Goal: Task Accomplishment & Management: Use online tool/utility

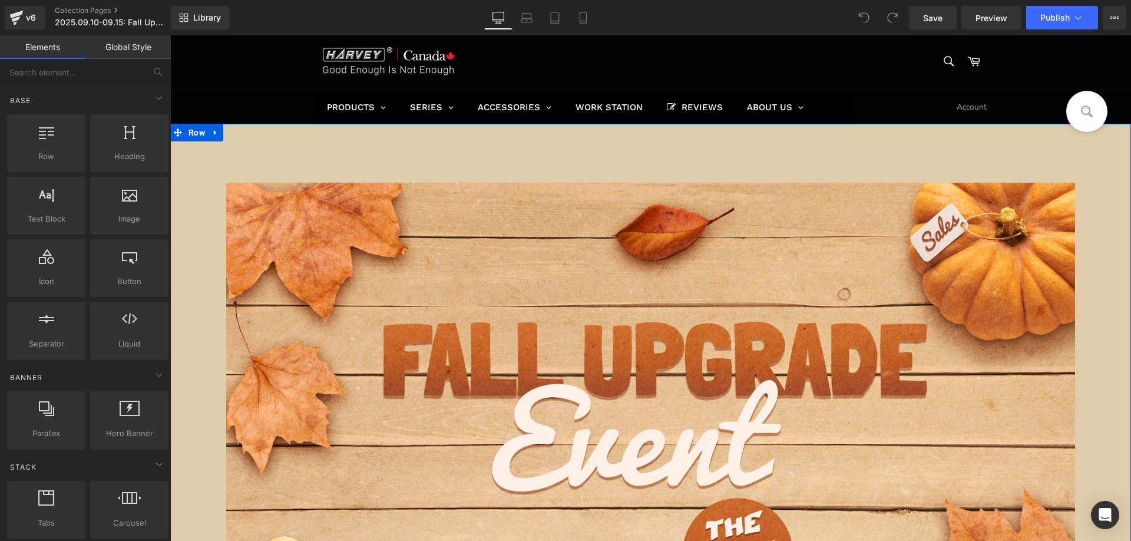
click at [216, 134] on link at bounding box center [215, 133] width 15 height 18
click at [243, 134] on icon at bounding box center [246, 132] width 8 height 9
click at [212, 132] on icon at bounding box center [216, 132] width 8 height 9
click at [214, 134] on icon at bounding box center [216, 132] width 8 height 8
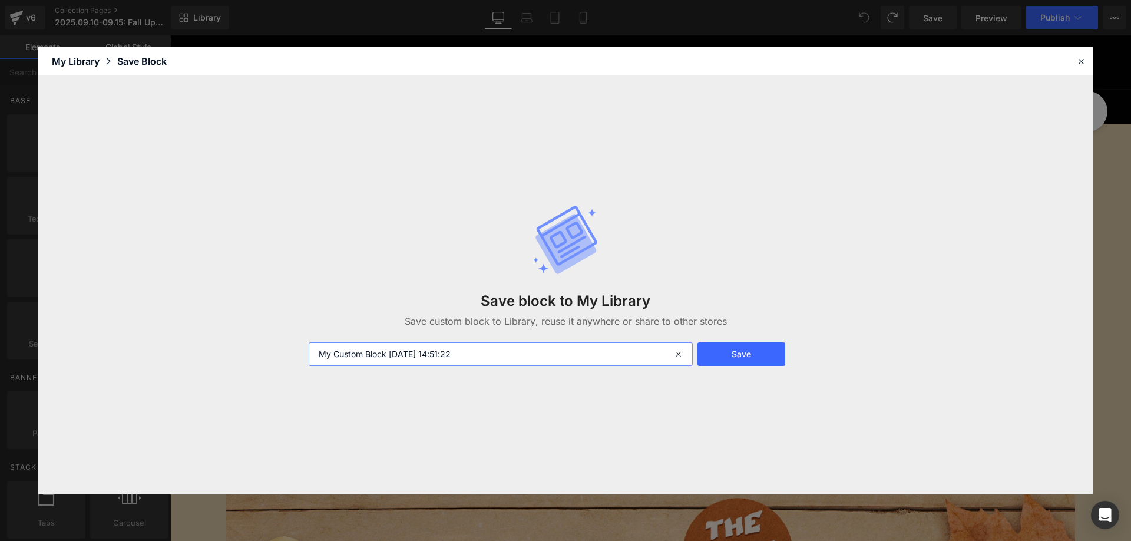
drag, startPoint x: 493, startPoint y: 354, endPoint x: 217, endPoint y: 354, distance: 275.8
click at [217, 354] on div "Save block to My Library Save custom block to Library, reuse it anywhere or sha…" at bounding box center [566, 285] width 1056 height 418
type input "26"
click at [737, 353] on button "Save" at bounding box center [742, 354] width 88 height 24
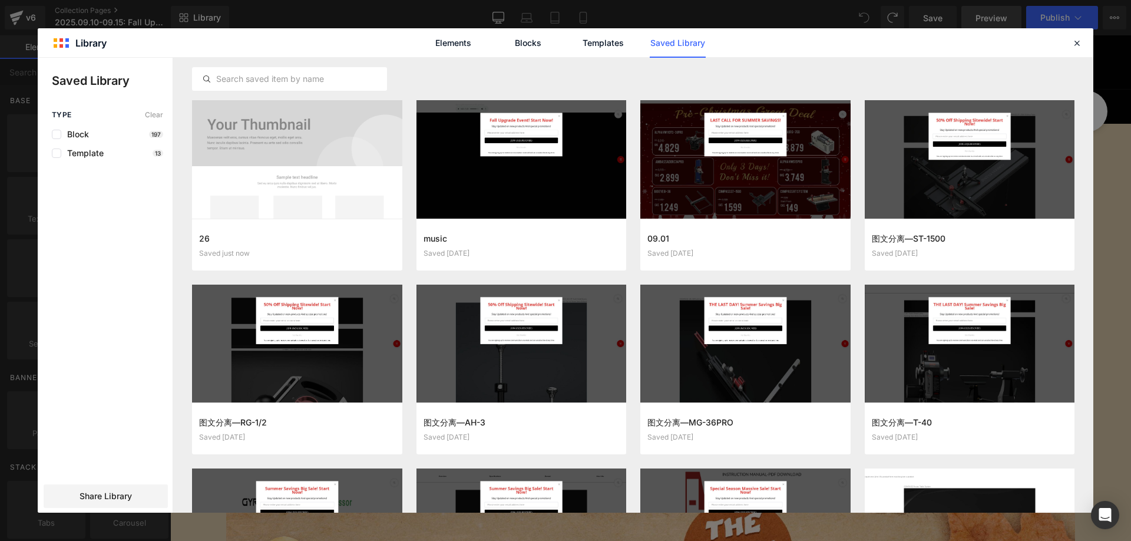
drag, startPoint x: 1076, startPoint y: 44, endPoint x: 979, endPoint y: 8, distance: 102.9
click at [1076, 44] on icon at bounding box center [1077, 43] width 11 height 11
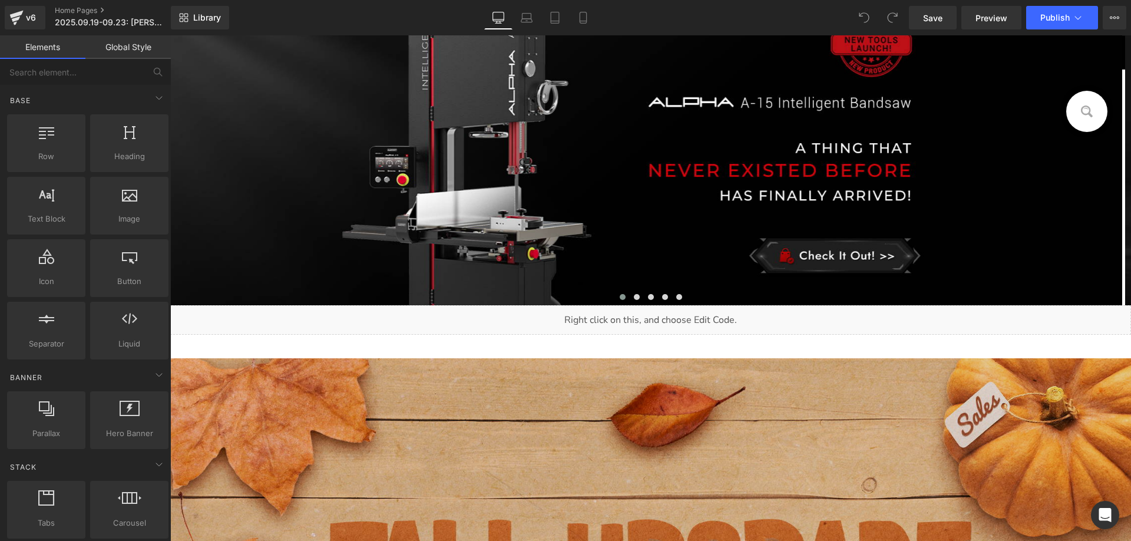
scroll to position [236, 0]
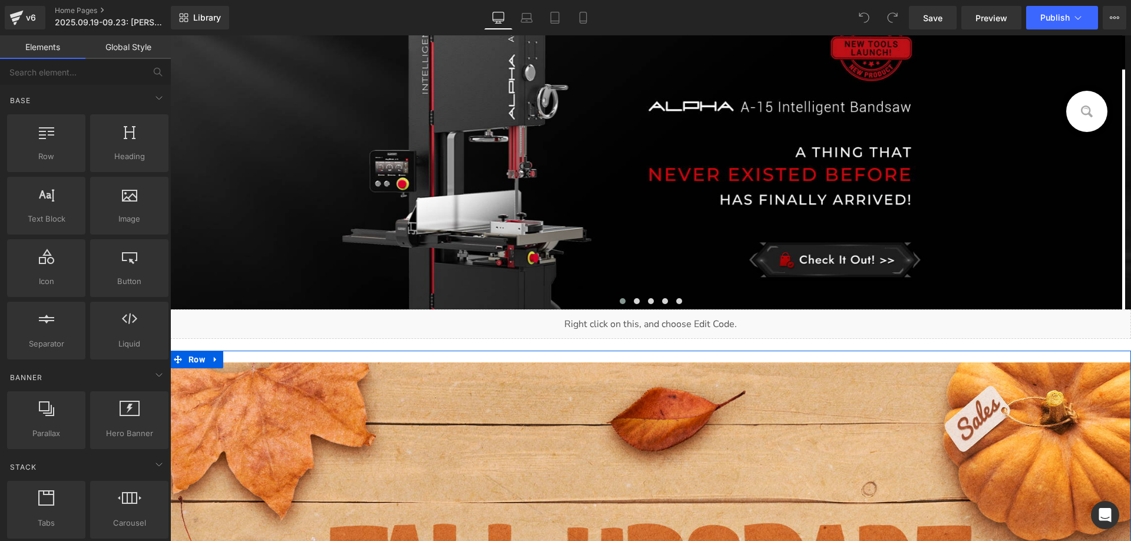
click at [216, 358] on link at bounding box center [215, 360] width 15 height 18
click at [243, 362] on icon at bounding box center [246, 359] width 8 height 8
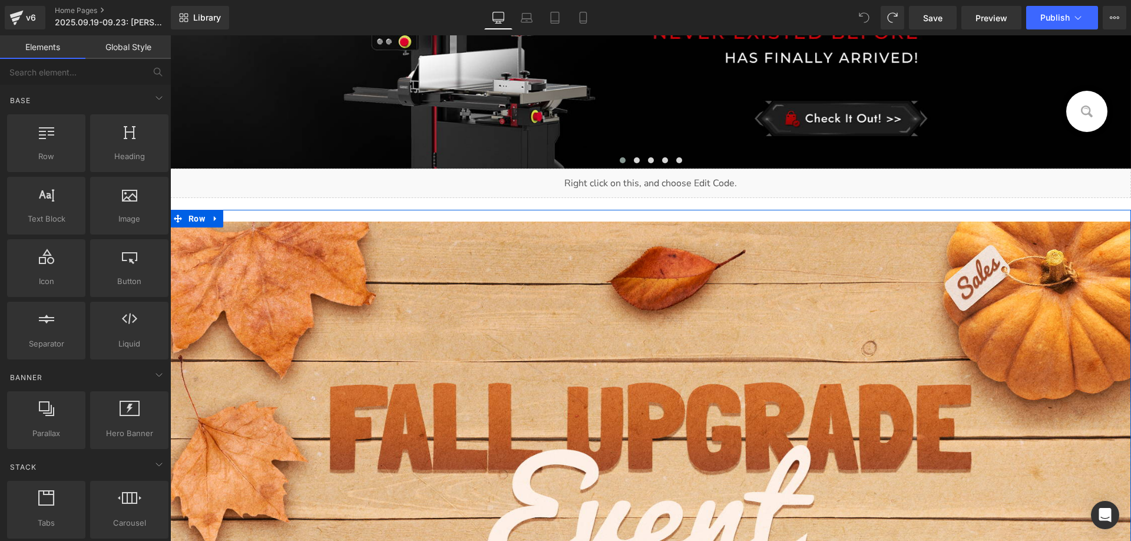
scroll to position [348, 0]
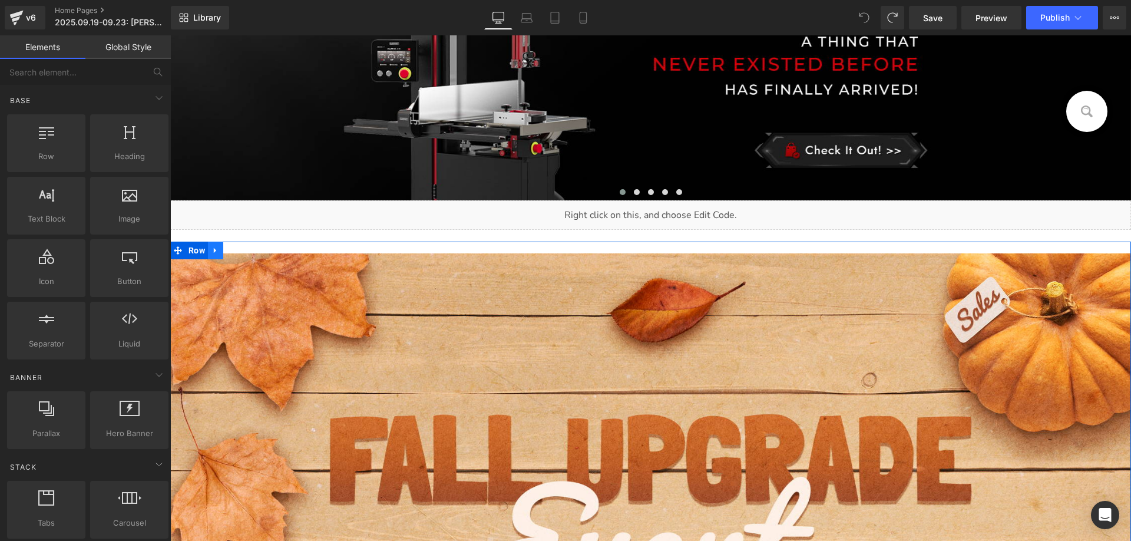
click at [212, 251] on icon at bounding box center [216, 250] width 8 height 9
click at [242, 253] on icon at bounding box center [246, 250] width 8 height 8
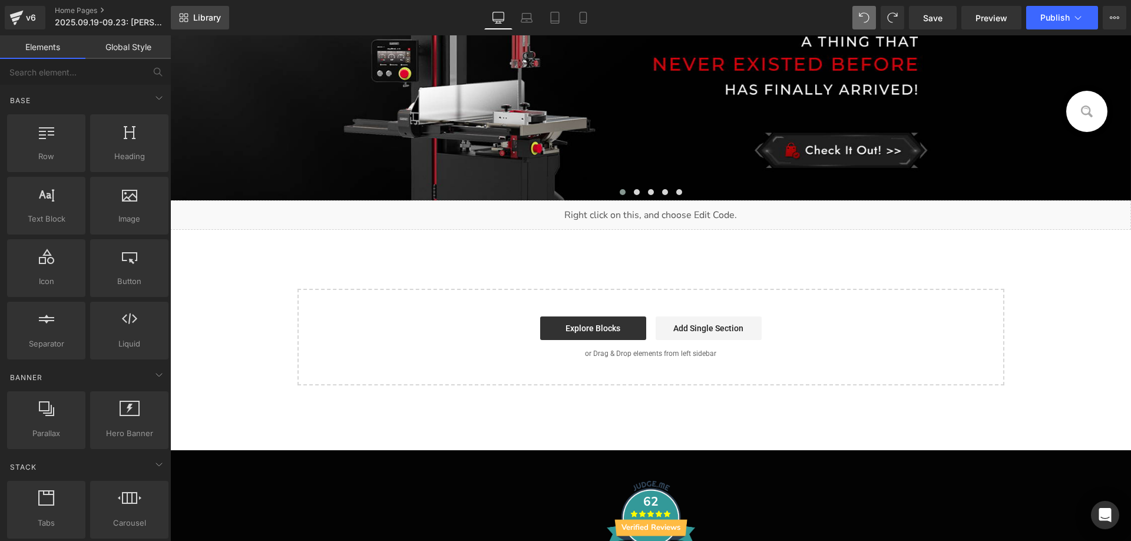
click at [197, 19] on span "Library" at bounding box center [207, 17] width 28 height 11
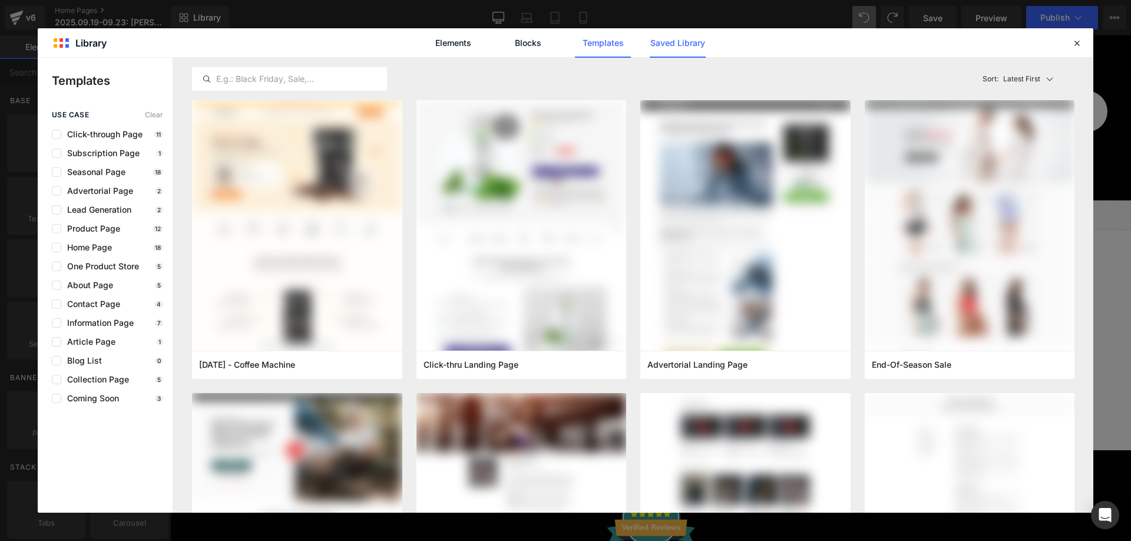
click at [676, 45] on link "Saved Library" at bounding box center [678, 42] width 56 height 29
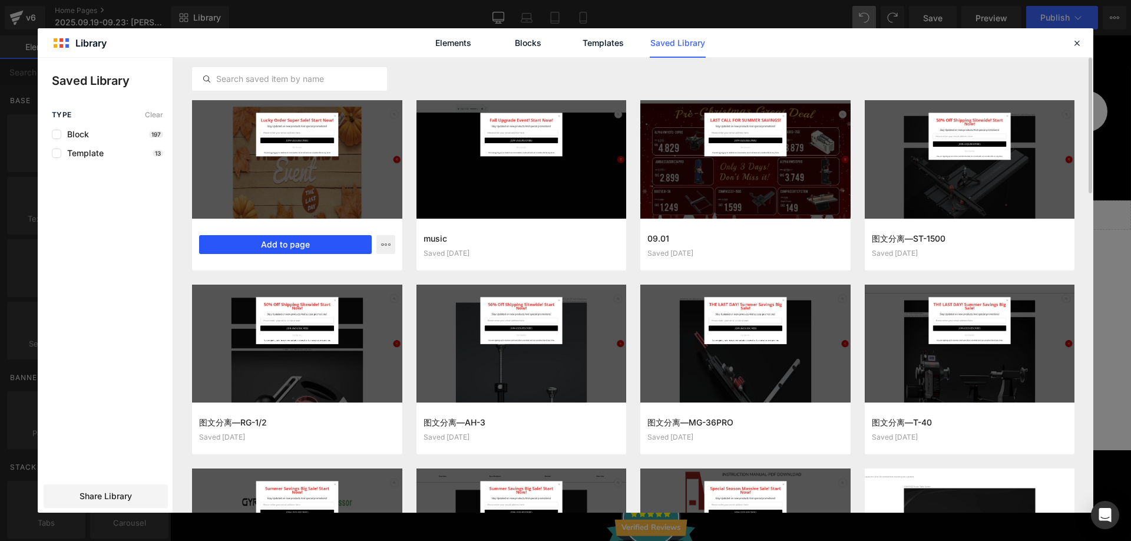
click at [297, 244] on button "Add to page" at bounding box center [285, 244] width 173 height 19
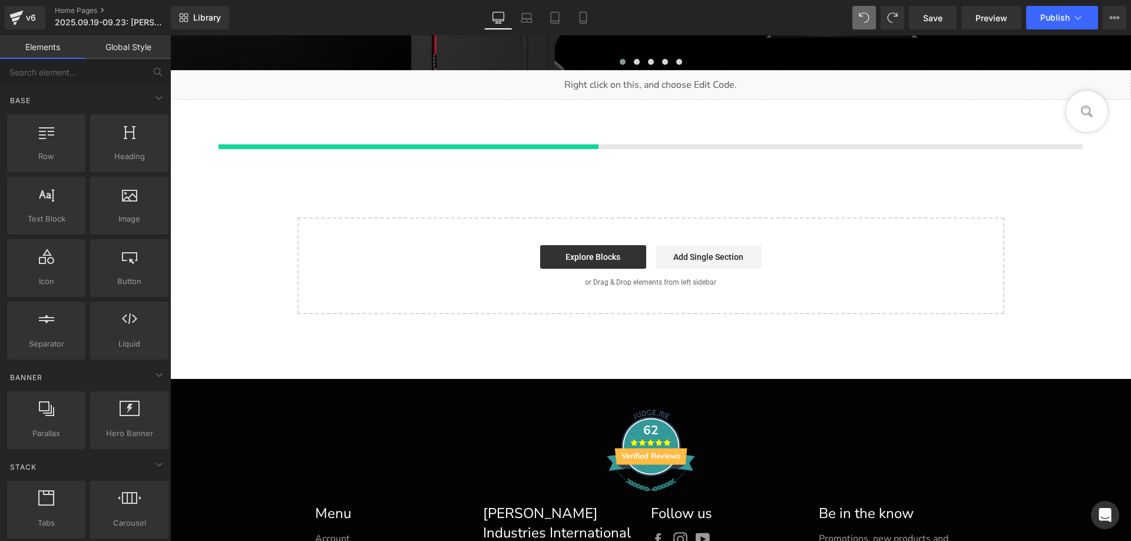
scroll to position [483, 0]
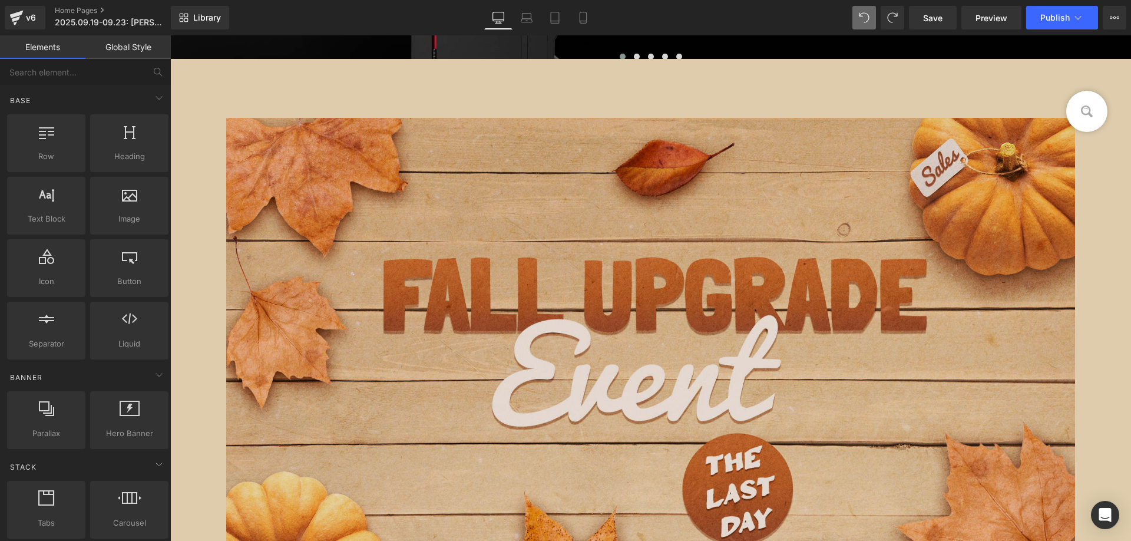
click at [226, 397] on img at bounding box center [650, 366] width 849 height 497
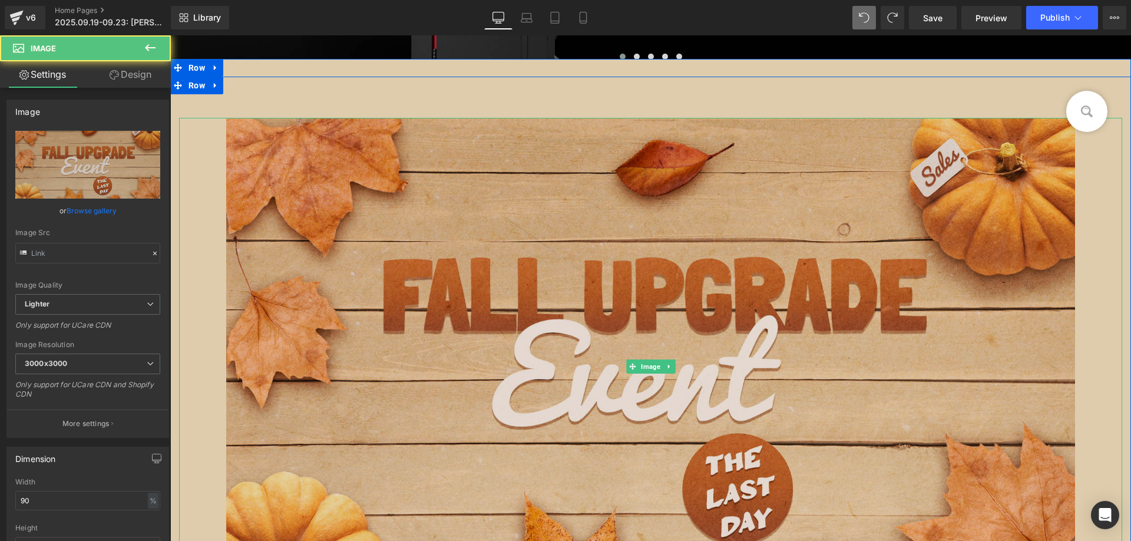
type input "https://ucarecdn.com/bf540587-672f-43ad-96dd-3c53fc759e27/-/format/auto/-/previ…"
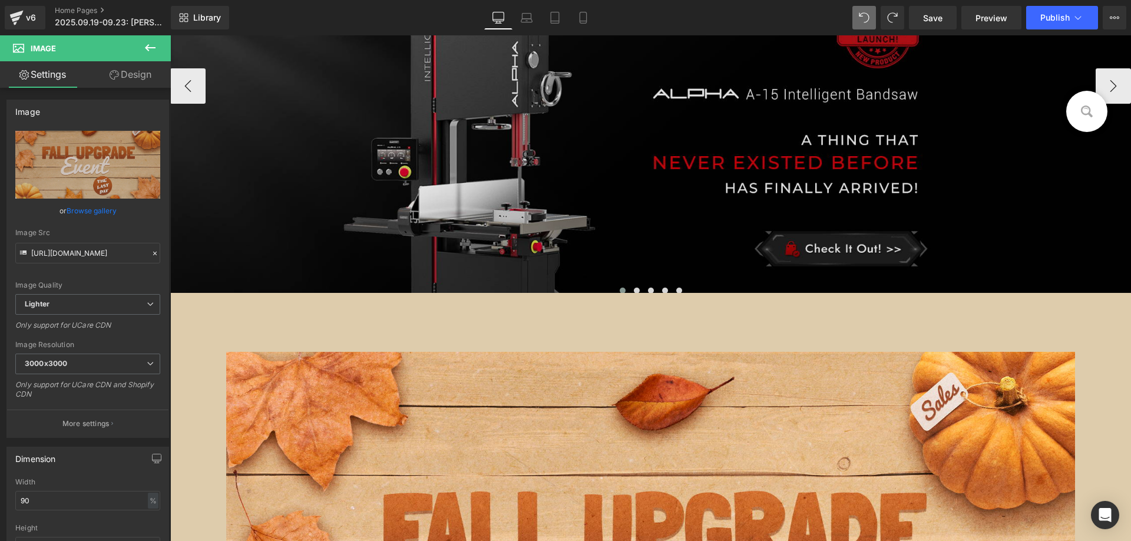
scroll to position [247, 0]
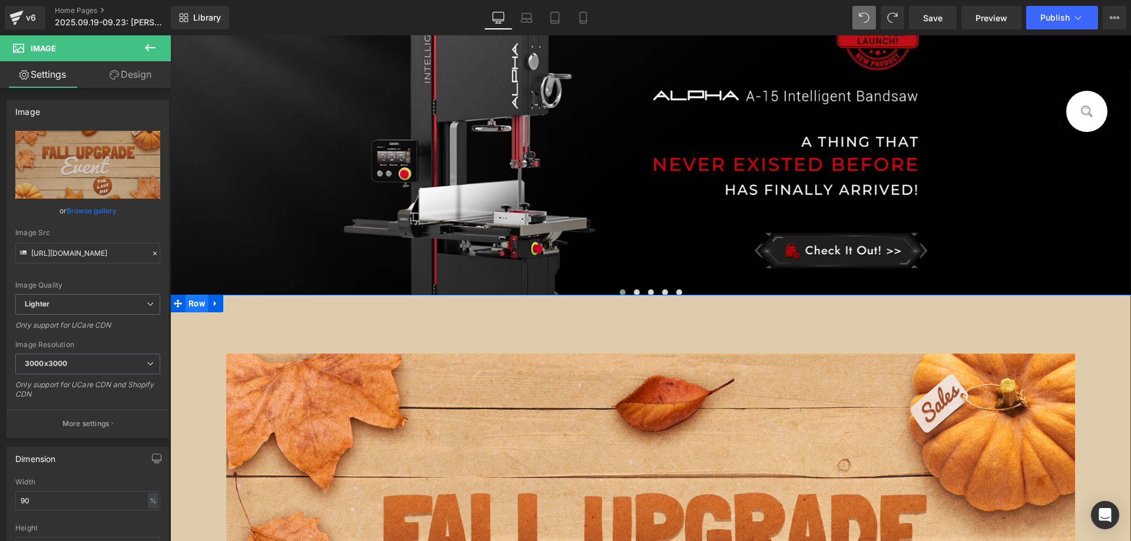
click at [190, 302] on span "Row" at bounding box center [197, 304] width 22 height 18
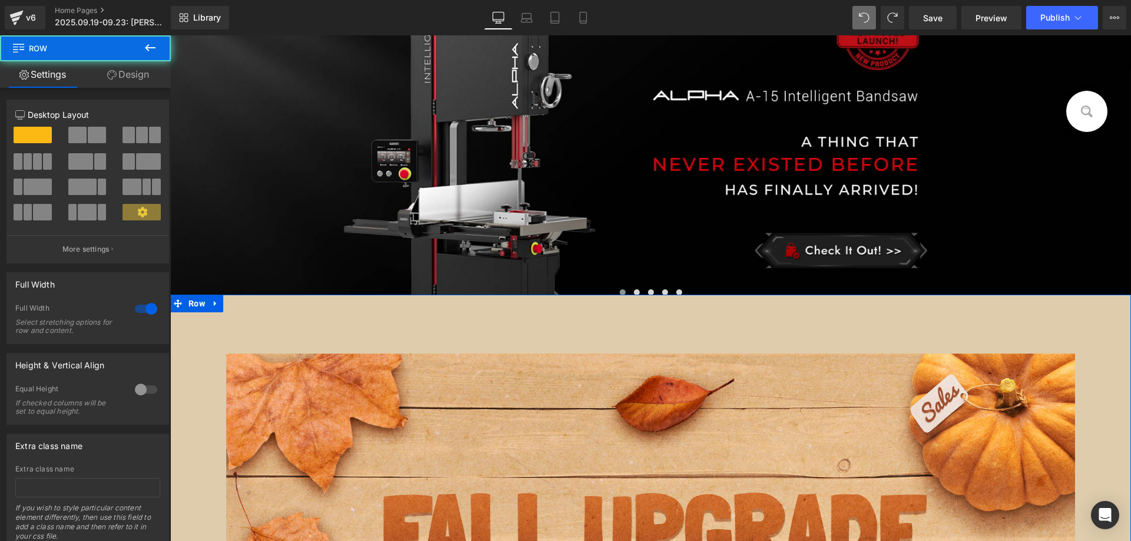
click at [129, 71] on link "Design" at bounding box center [127, 74] width 85 height 27
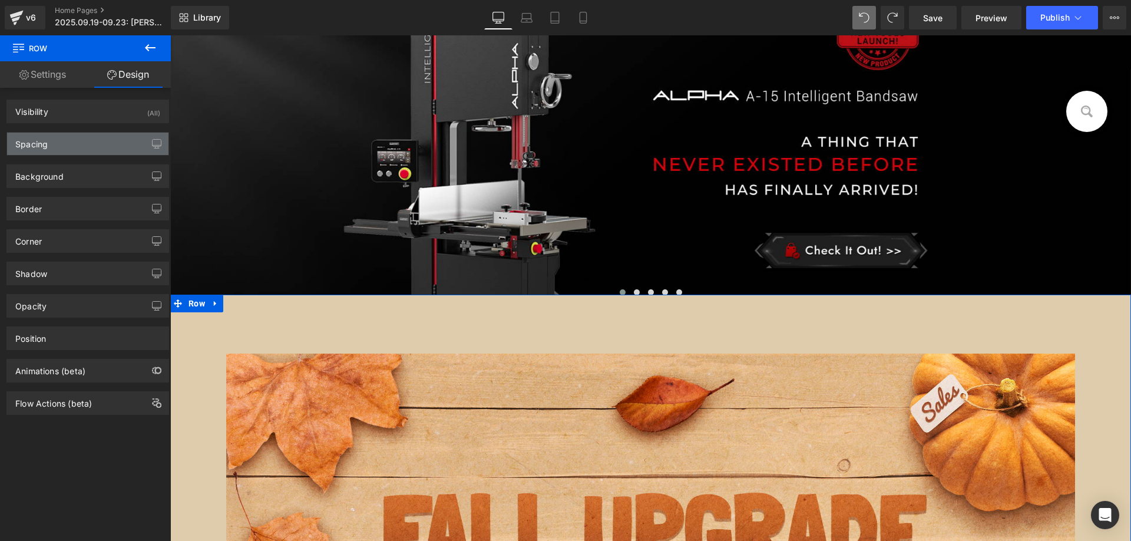
click at [60, 146] on div "Spacing" at bounding box center [87, 144] width 161 height 22
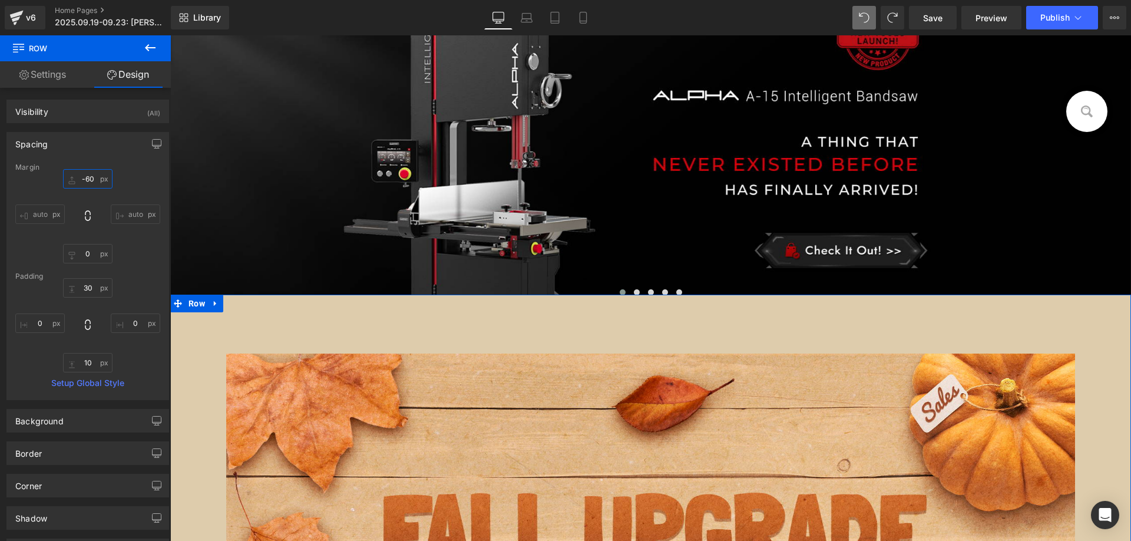
click at [95, 176] on input "-60" at bounding box center [87, 178] width 49 height 19
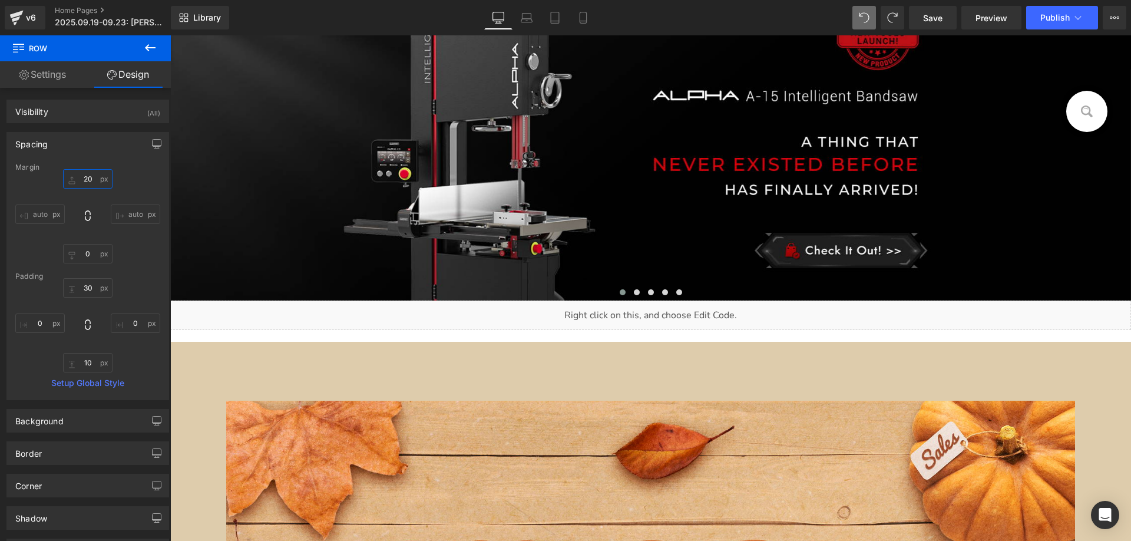
type input "20"
click at [156, 52] on icon at bounding box center [150, 48] width 14 height 14
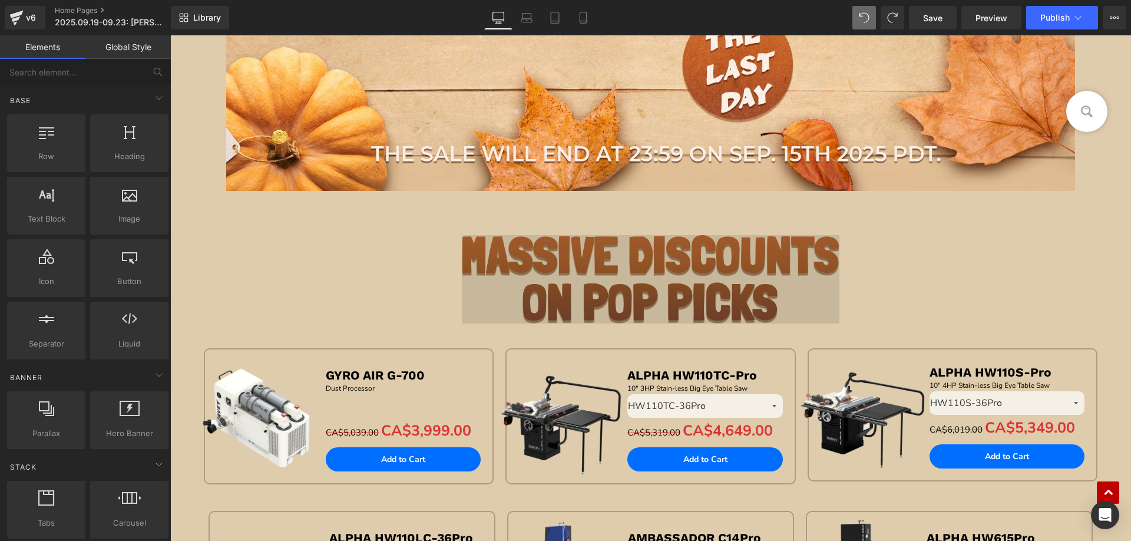
scroll to position [1014, 0]
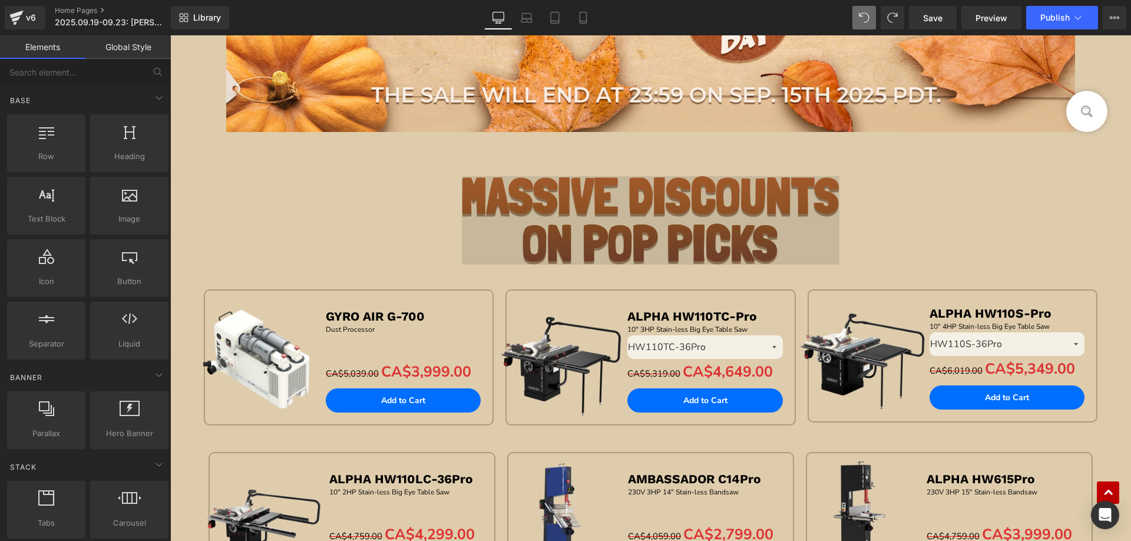
click at [678, 213] on img at bounding box center [650, 220] width 377 height 88
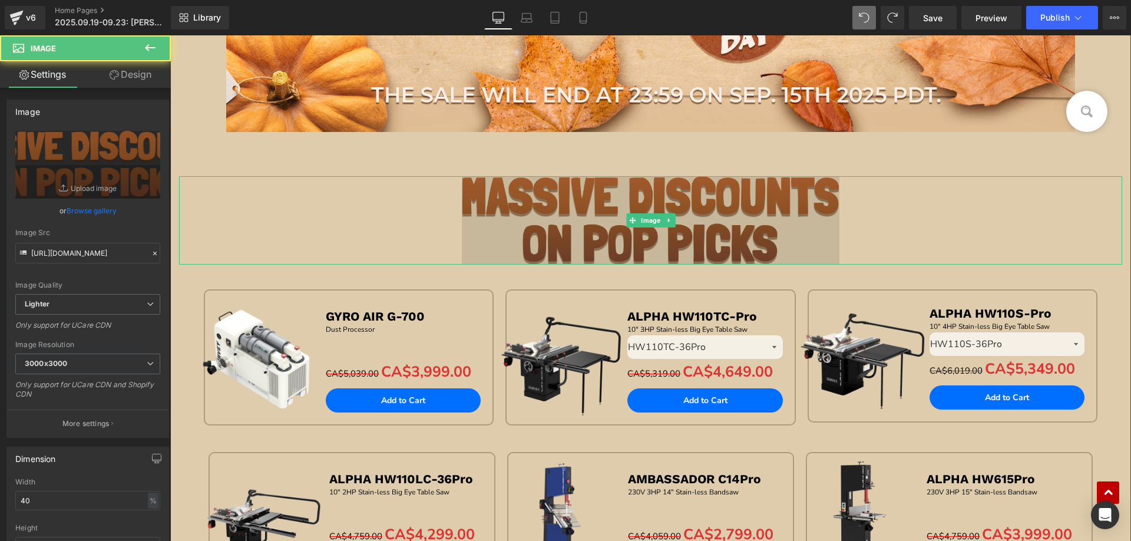
click at [671, 220] on img at bounding box center [650, 220] width 377 height 88
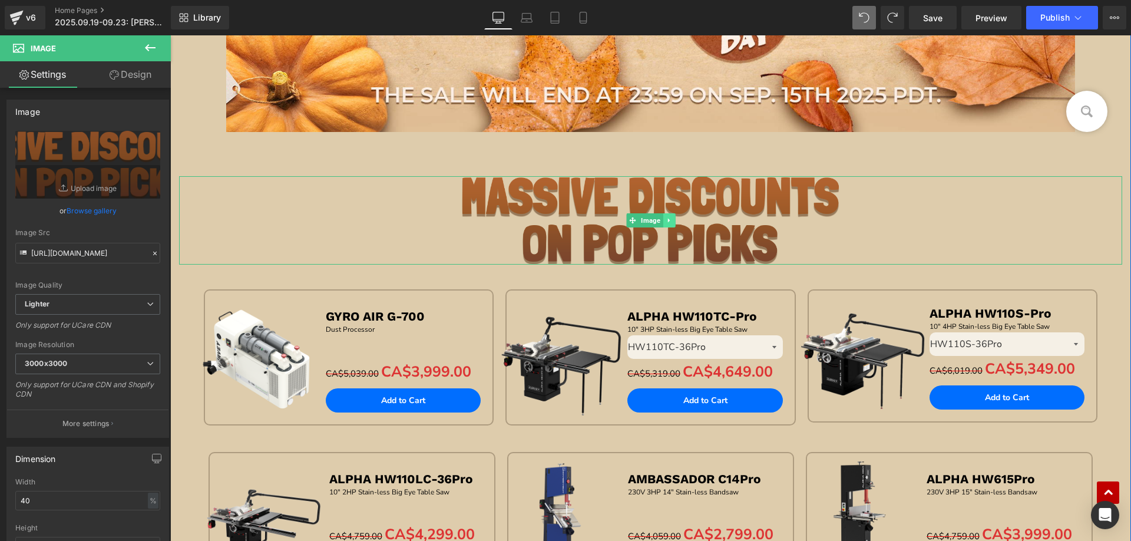
click at [668, 222] on link at bounding box center [669, 220] width 12 height 14
click at [672, 221] on icon at bounding box center [675, 220] width 6 height 6
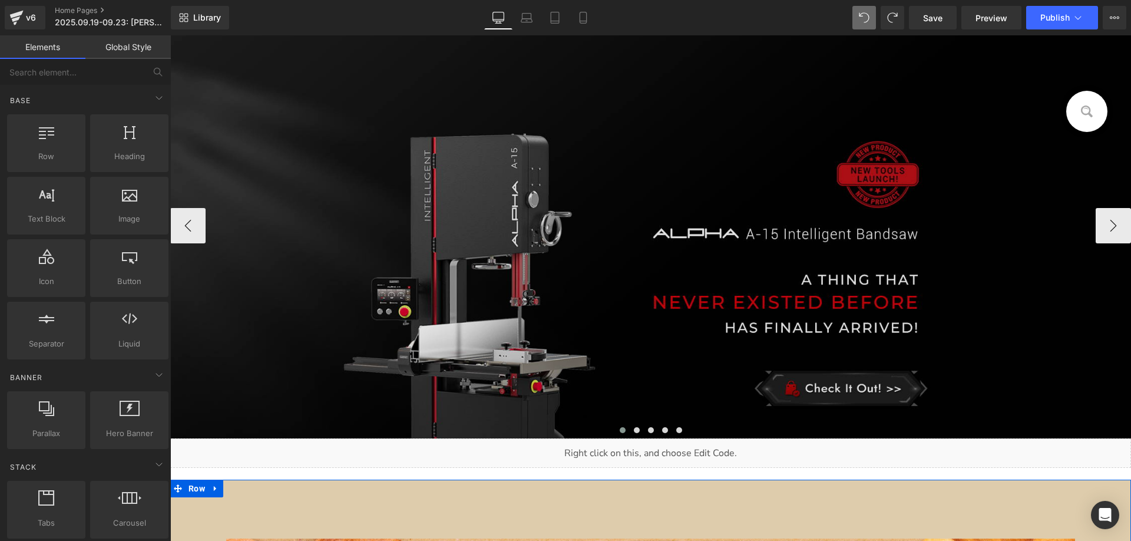
scroll to position [12, 0]
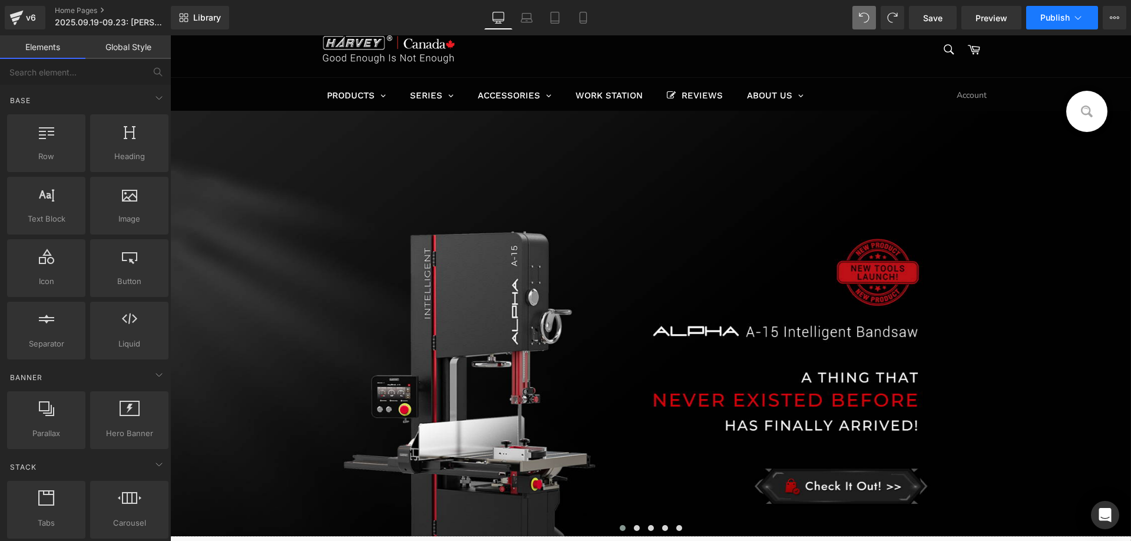
click at [1051, 18] on span "Publish" at bounding box center [1055, 17] width 29 height 9
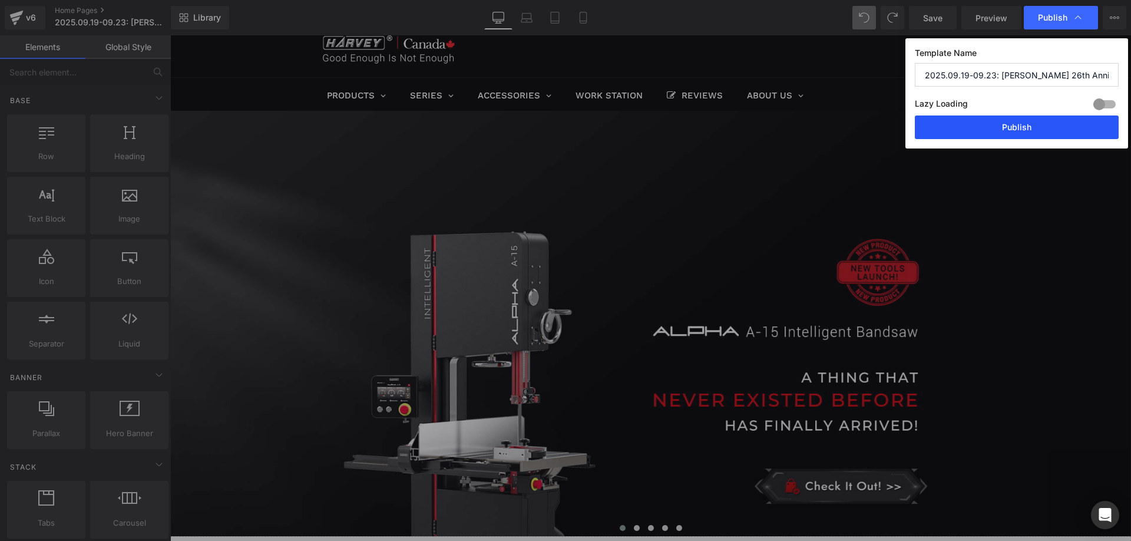
click at [983, 135] on button "Publish" at bounding box center [1017, 127] width 204 height 24
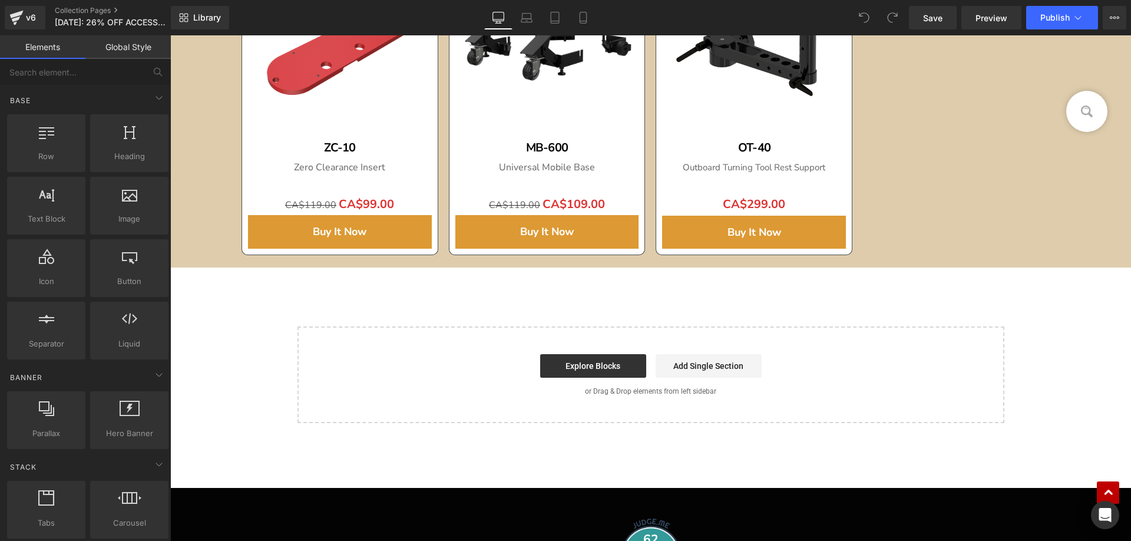
scroll to position [1709, 0]
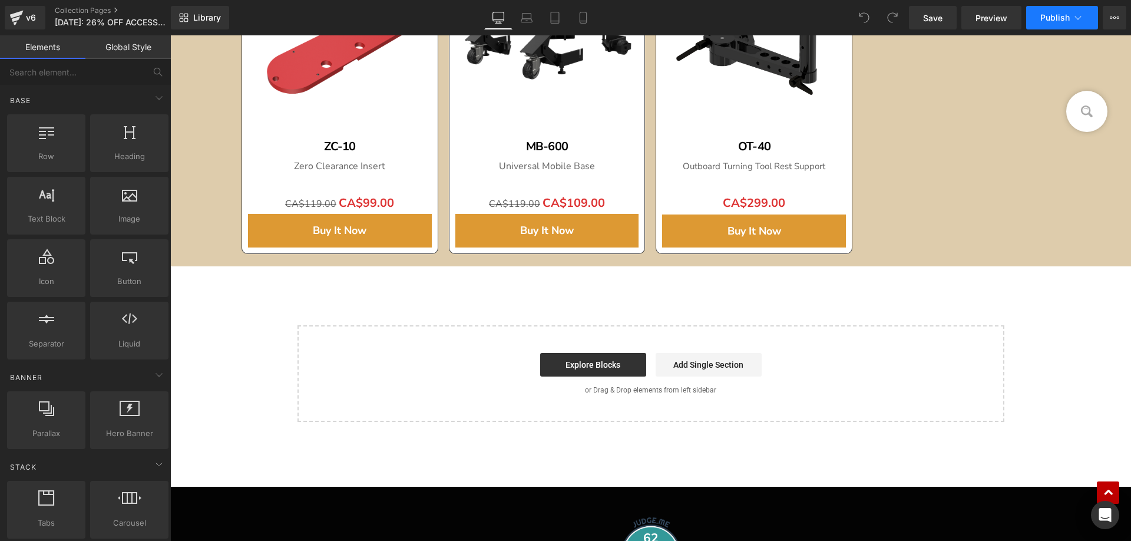
click at [1055, 23] on button "Publish" at bounding box center [1062, 18] width 72 height 24
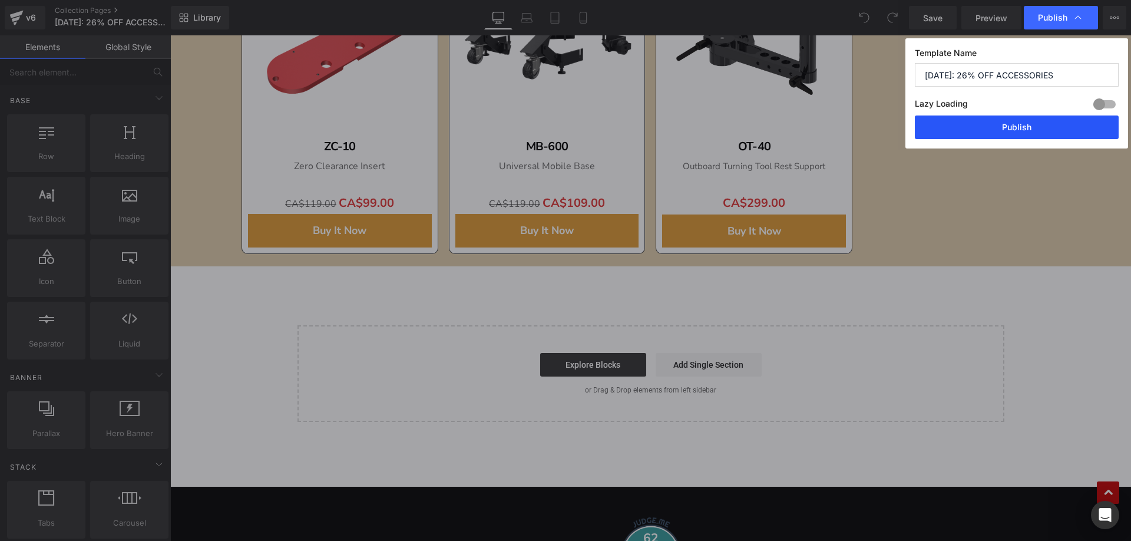
drag, startPoint x: 995, startPoint y: 124, endPoint x: 818, endPoint y: 89, distance: 180.3
click at [995, 124] on button "Publish" at bounding box center [1017, 127] width 204 height 24
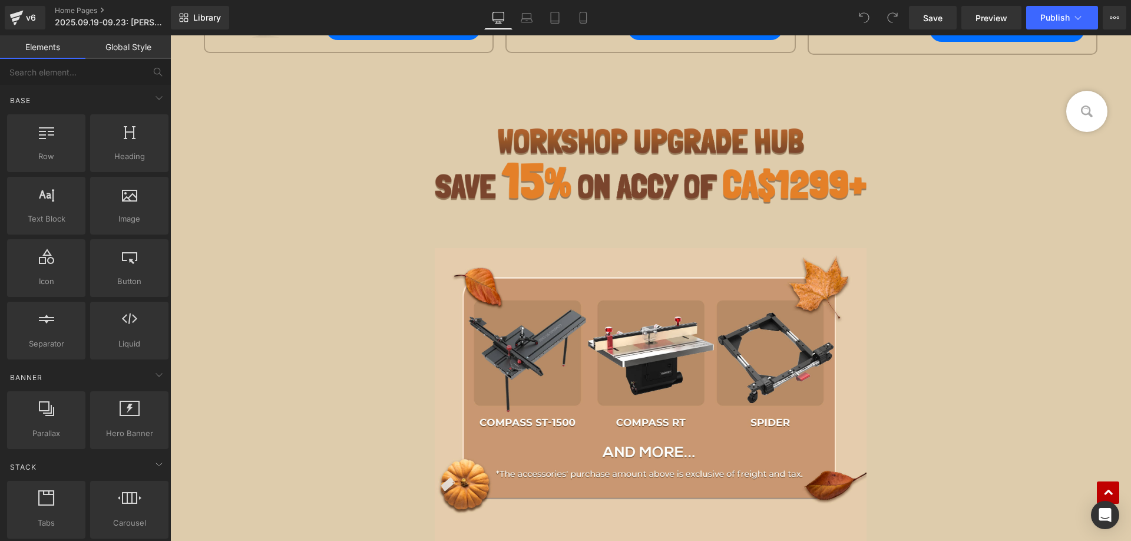
scroll to position [1473, 0]
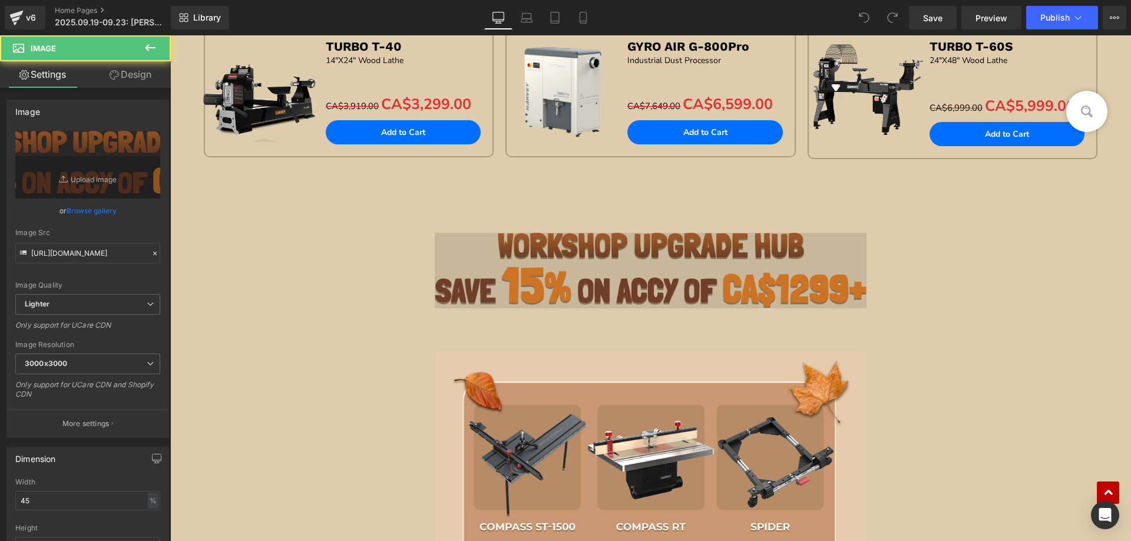
click at [510, 278] on img at bounding box center [651, 270] width 433 height 75
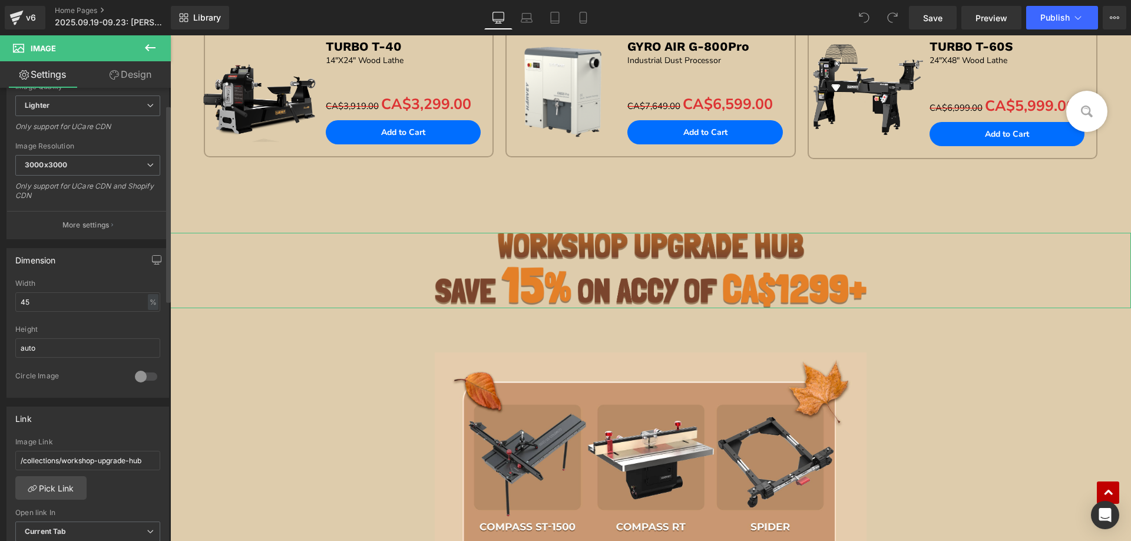
scroll to position [236, 0]
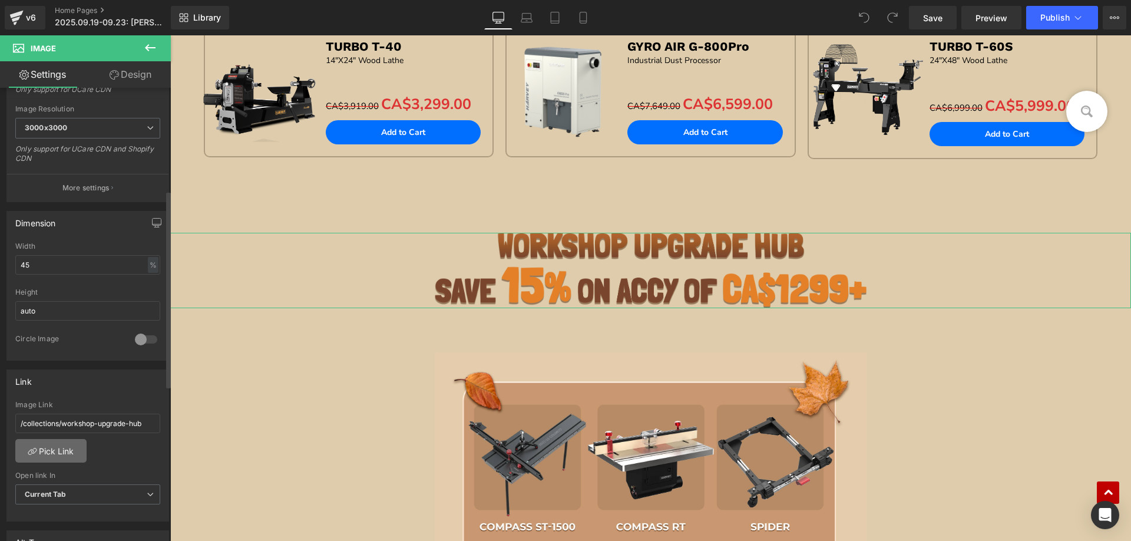
click at [65, 444] on link "Pick Link" at bounding box center [50, 451] width 71 height 24
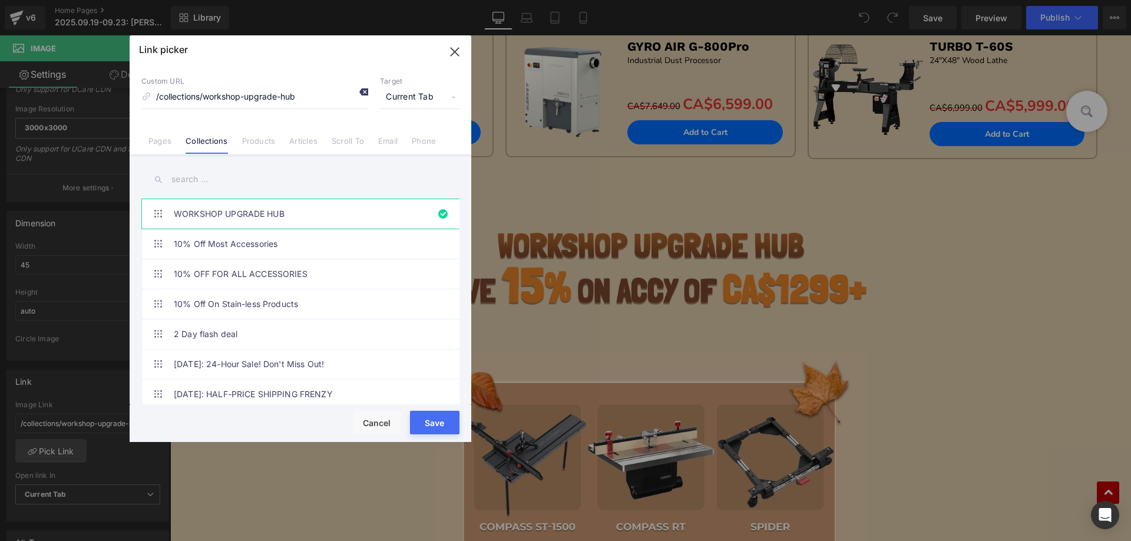
click at [364, 91] on icon at bounding box center [363, 91] width 9 height 9
click at [216, 189] on input "text" at bounding box center [300, 179] width 318 height 27
paste input "26% OFF ACCESSORIES"
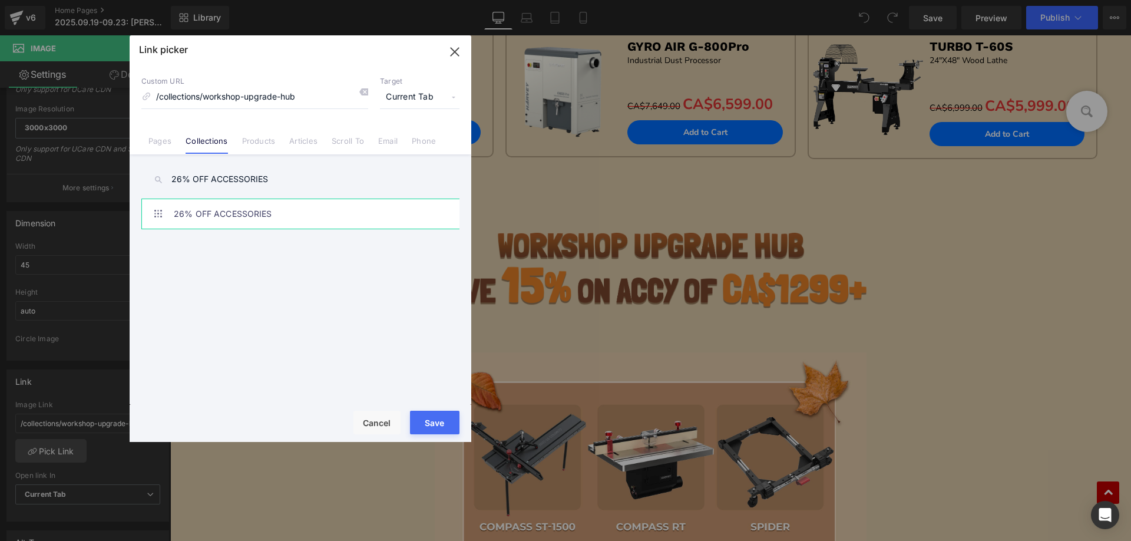
type input "26% OFF ACCESSORIES"
click at [239, 209] on link "26% OFF ACCESSORIES" at bounding box center [303, 213] width 259 height 29
click at [435, 423] on button "Save" at bounding box center [434, 423] width 49 height 24
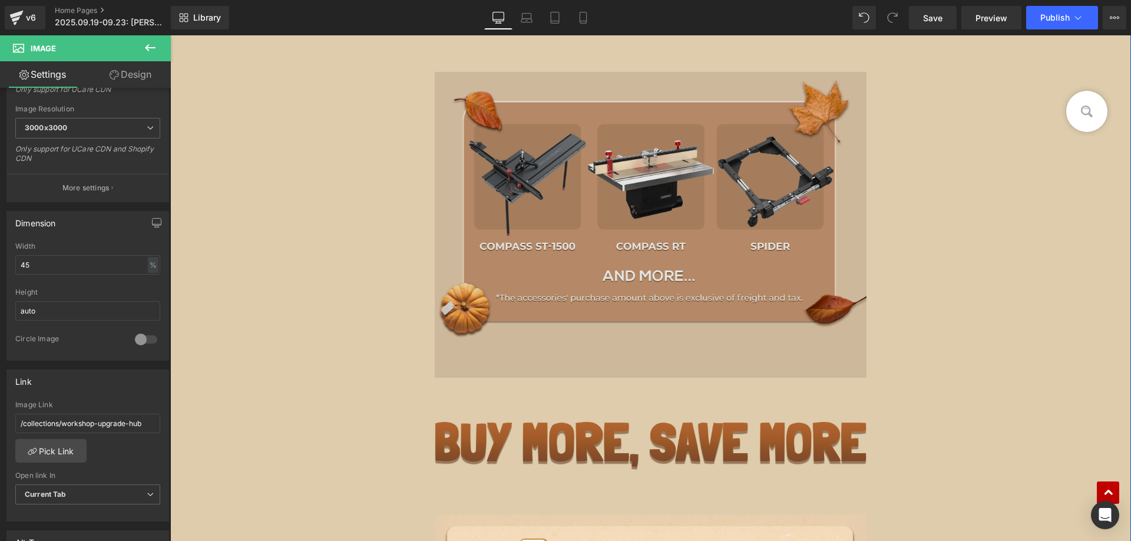
scroll to position [1768, 0]
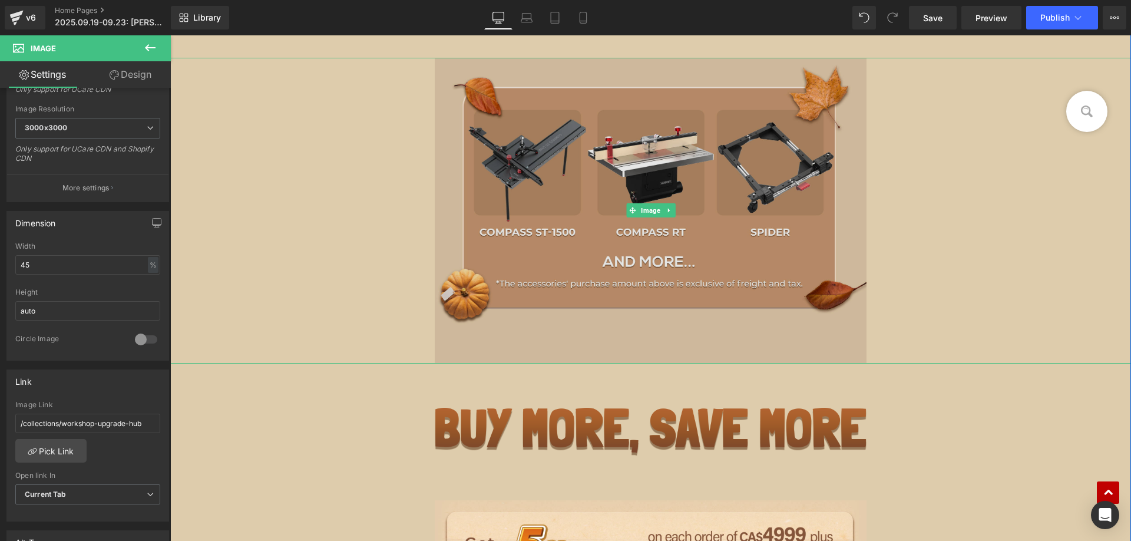
click at [536, 303] on img at bounding box center [651, 211] width 433 height 306
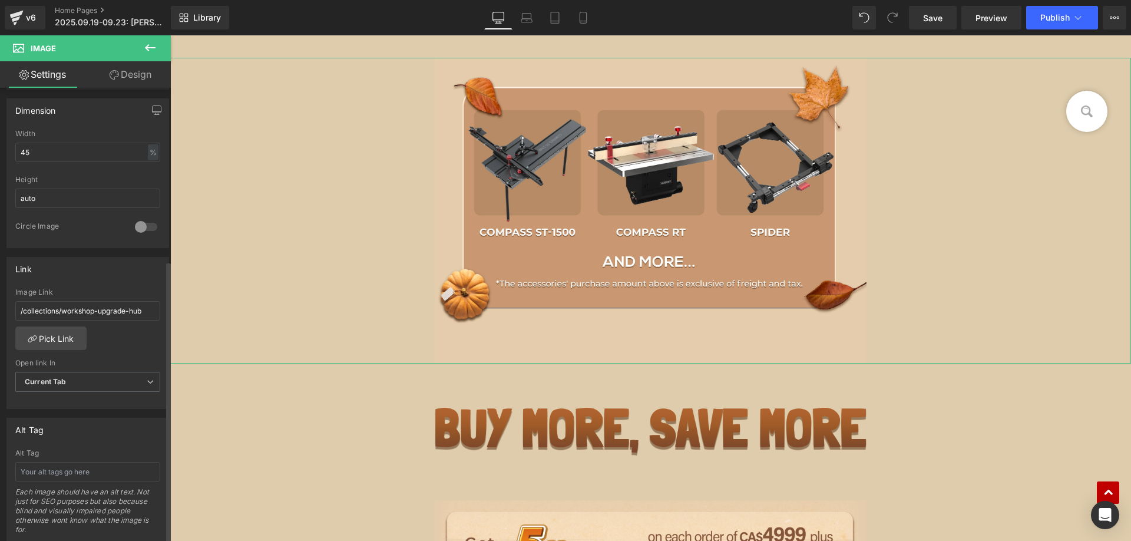
scroll to position [354, 0]
click at [64, 340] on link "Pick Link" at bounding box center [50, 333] width 71 height 24
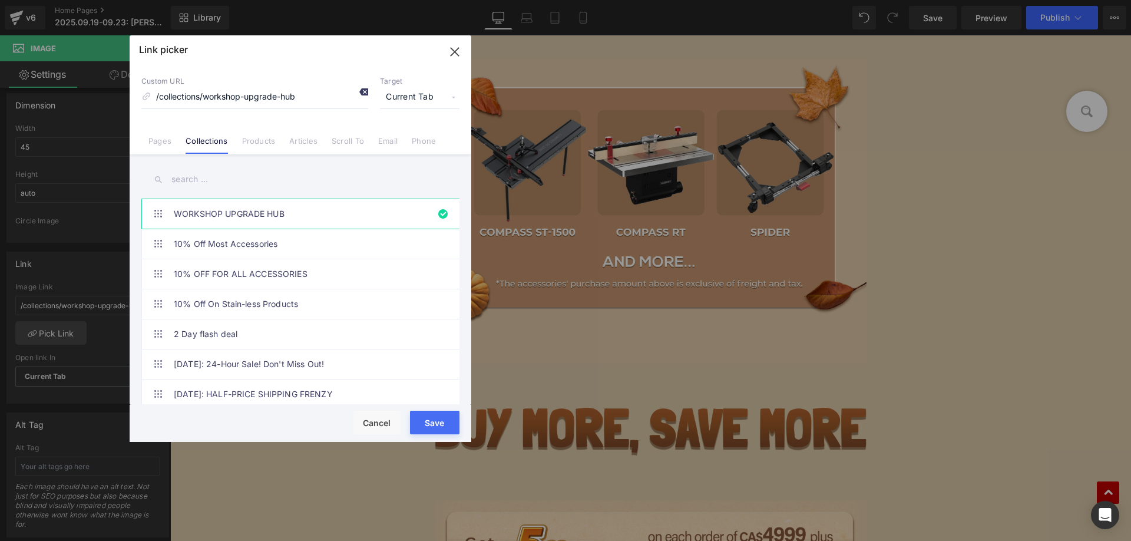
click at [365, 92] on icon at bounding box center [363, 91] width 9 height 9
click at [225, 186] on input "text" at bounding box center [300, 179] width 318 height 27
paste input "26% OFF ACCESSORIES"
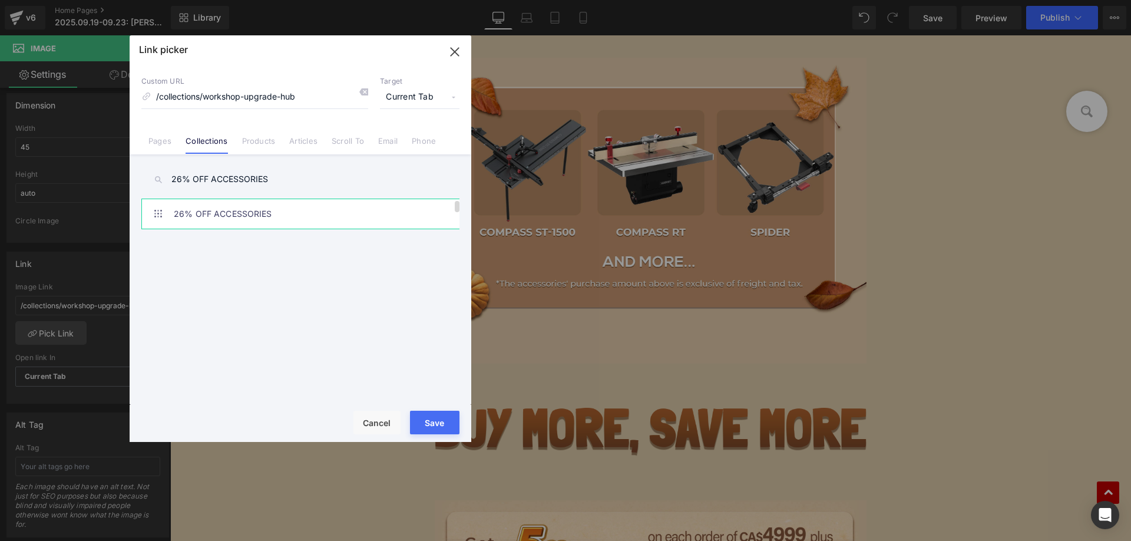
type input "26% OFF ACCESSORIES"
click at [256, 206] on link "26% OFF ACCESSORIES" at bounding box center [303, 213] width 259 height 29
drag, startPoint x: 435, startPoint y: 419, endPoint x: 275, endPoint y: 379, distance: 165.1
click at [435, 419] on button "Save" at bounding box center [434, 423] width 49 height 24
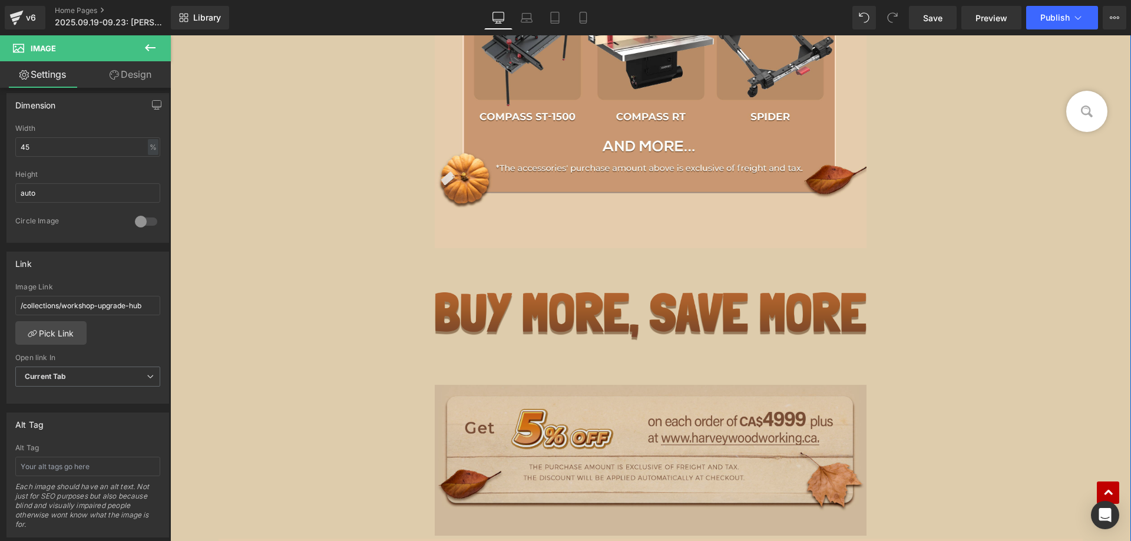
scroll to position [2062, 0]
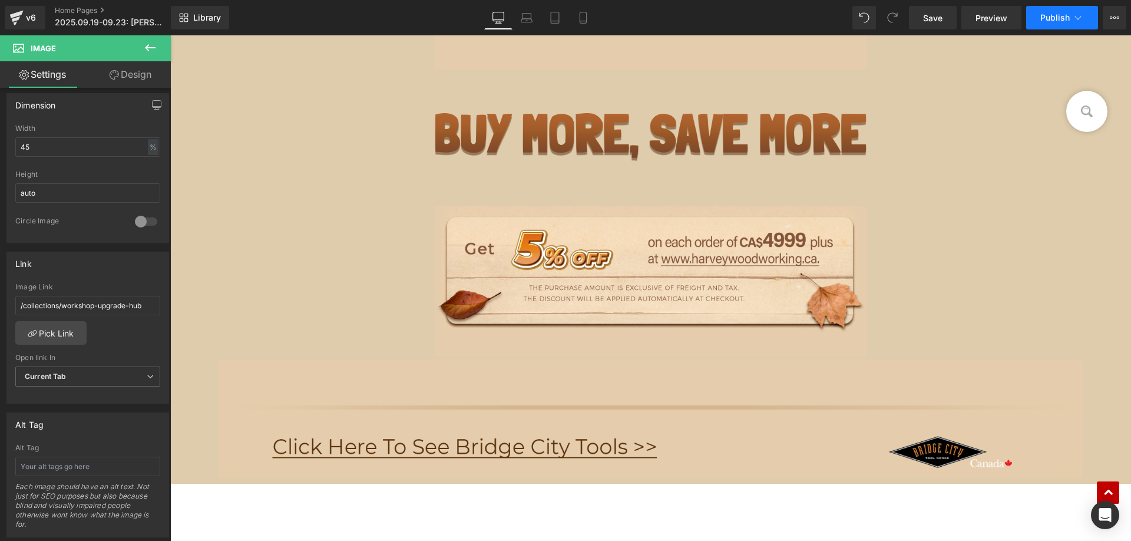
click at [1059, 22] on button "Publish" at bounding box center [1062, 18] width 72 height 24
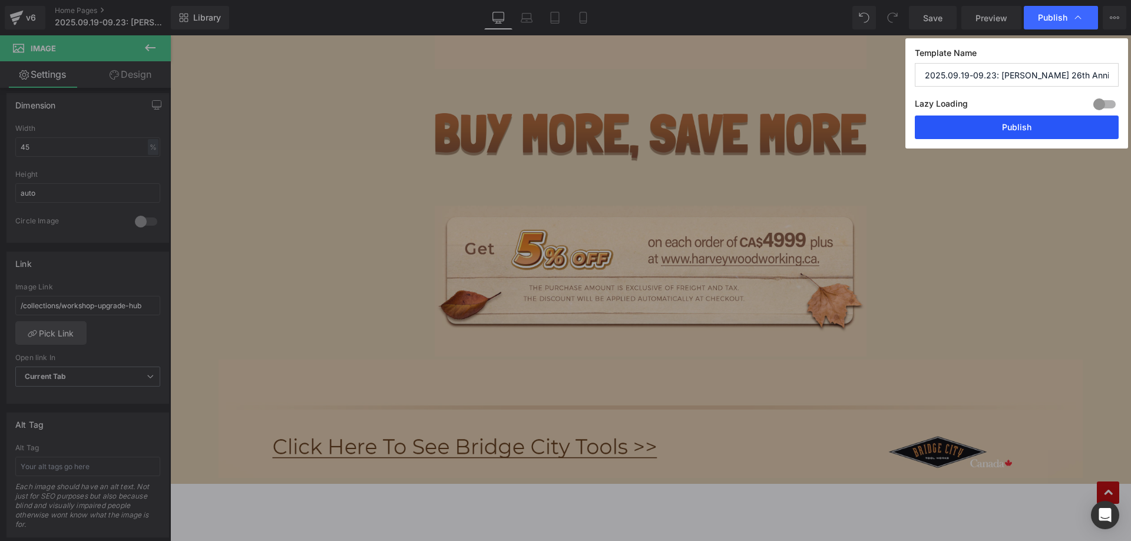
drag, startPoint x: 976, startPoint y: 124, endPoint x: 404, endPoint y: 67, distance: 574.4
click at [976, 124] on button "Publish" at bounding box center [1017, 127] width 204 height 24
